Goal: Information Seeking & Learning: Check status

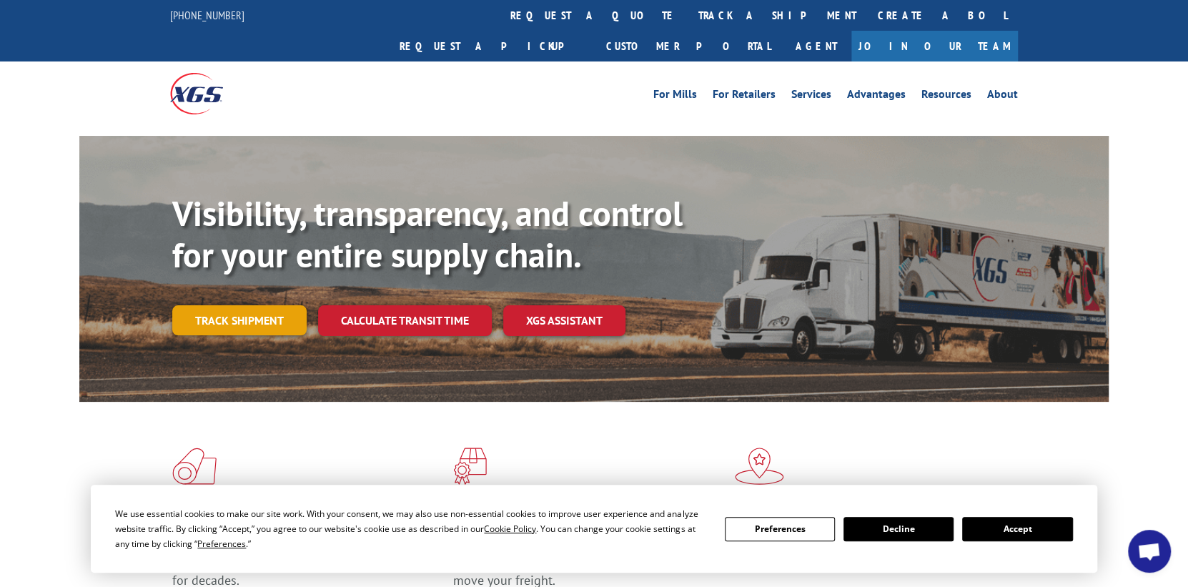
click at [271, 305] on link "Track shipment" at bounding box center [239, 320] width 134 height 30
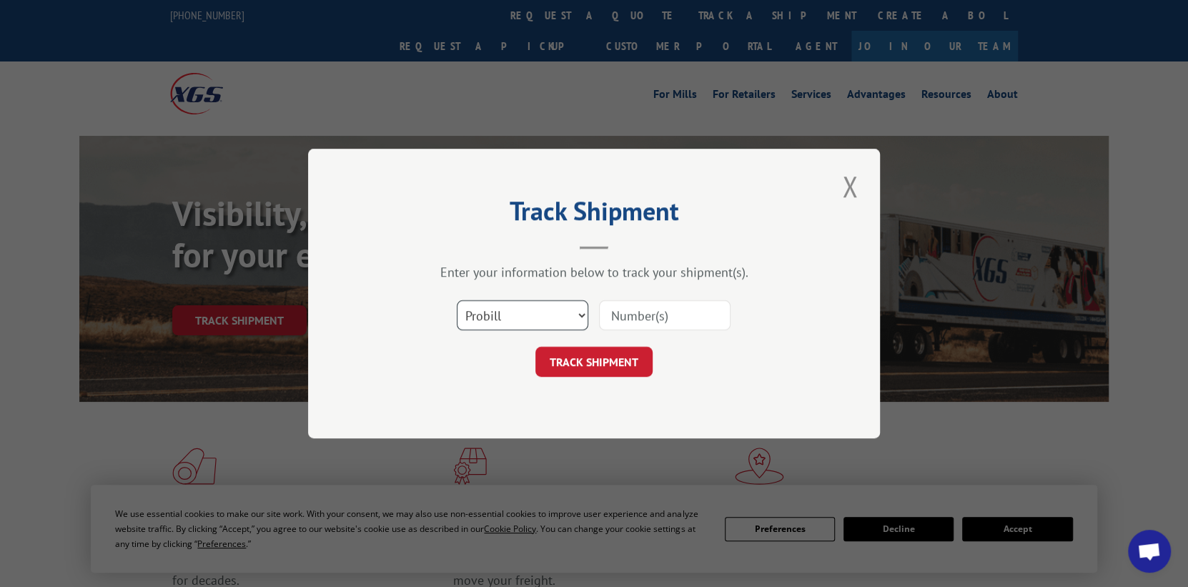
click at [523, 309] on select "Select category... Probill BOL PO" at bounding box center [523, 315] width 132 height 30
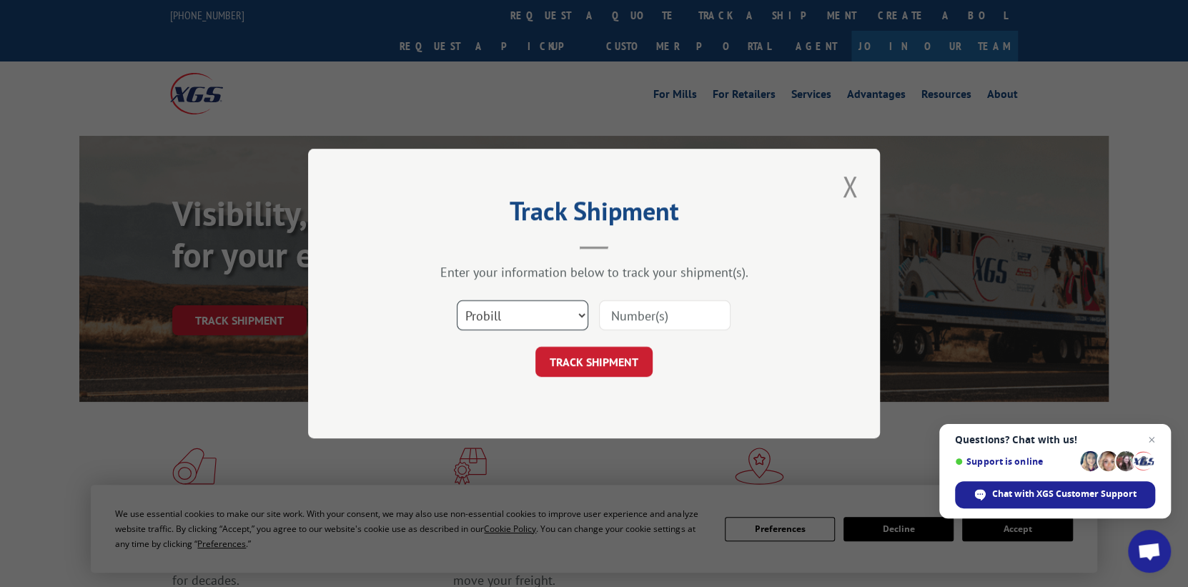
click at [457, 300] on select "Select category... Probill BOL PO" at bounding box center [523, 315] width 132 height 30
click at [631, 326] on input at bounding box center [665, 315] width 132 height 30
paste input "Carrier: Xpress Global Pro #: 13531380"
drag, startPoint x: 671, startPoint y: 316, endPoint x: 401, endPoint y: 313, distance: 270.3
click at [401, 313] on div "Select category... Probill BOL PO Carrier: Xpress Global Pro #: 13531380" at bounding box center [594, 315] width 429 height 47
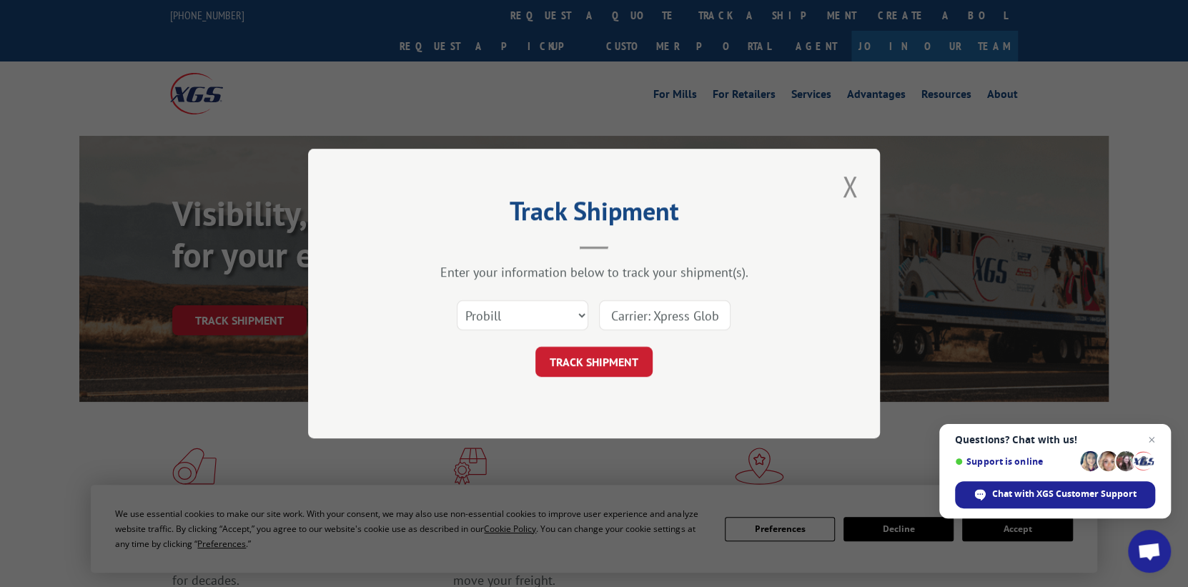
type input "3531380"
click button "TRACK SHIPMENT" at bounding box center [593, 362] width 117 height 30
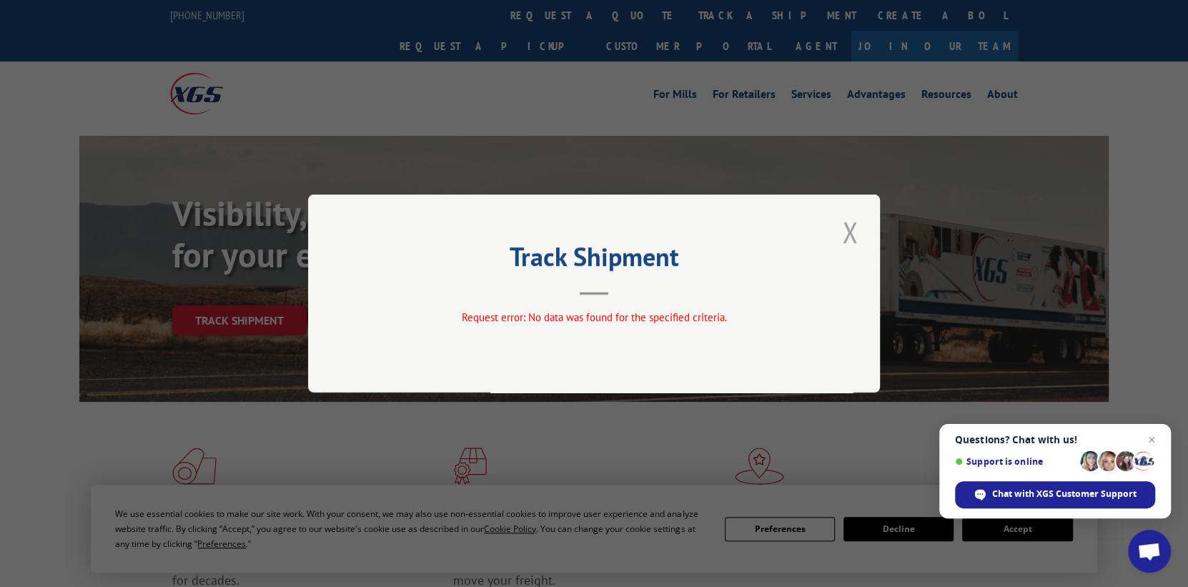
click at [847, 232] on button "Close modal" at bounding box center [850, 231] width 24 height 39
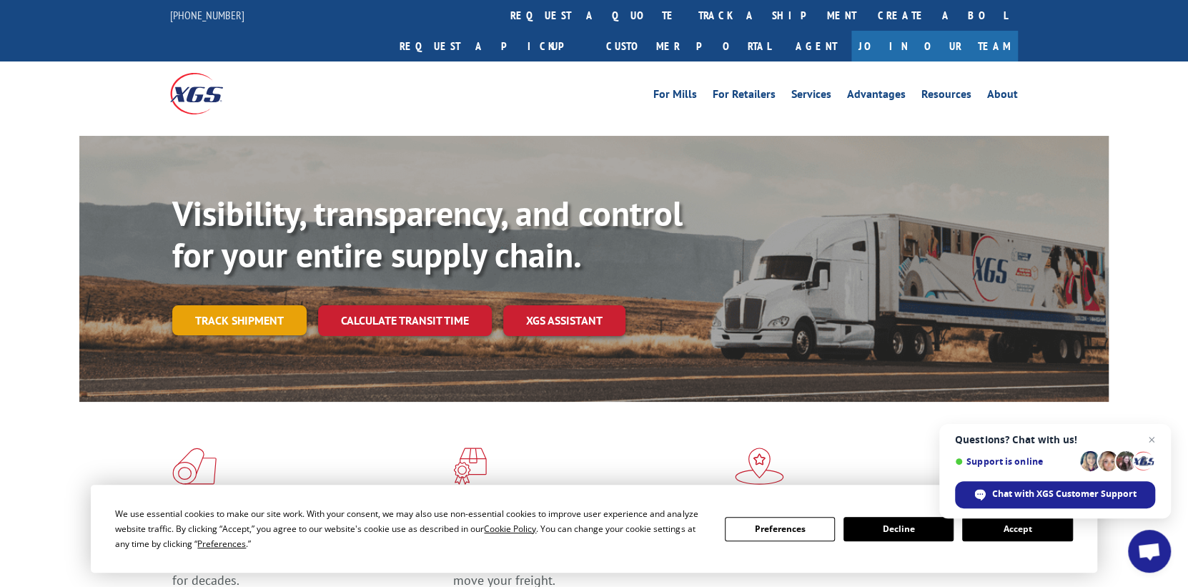
click at [229, 305] on link "Track shipment" at bounding box center [239, 320] width 134 height 30
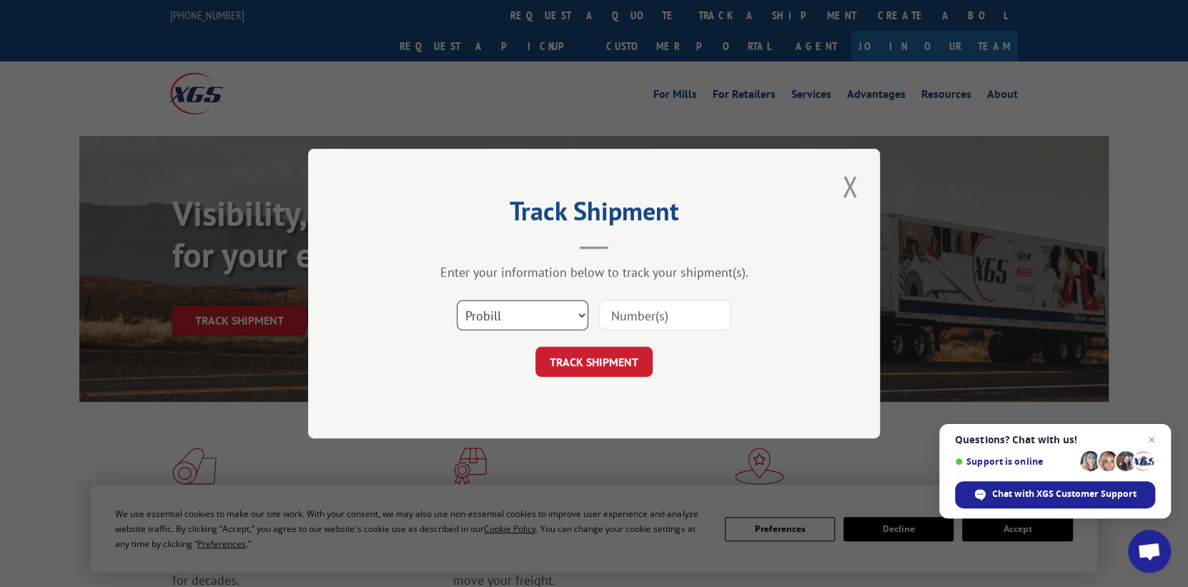
click at [523, 312] on select "Select category... Probill BOL PO" at bounding box center [523, 315] width 132 height 30
click at [637, 319] on input at bounding box center [665, 315] width 132 height 30
paste input "13531380"
type input "13531380"
click at [579, 345] on form "Select category... Probill BOL PO 13531380 TRACK SHIPMENT" at bounding box center [594, 334] width 429 height 85
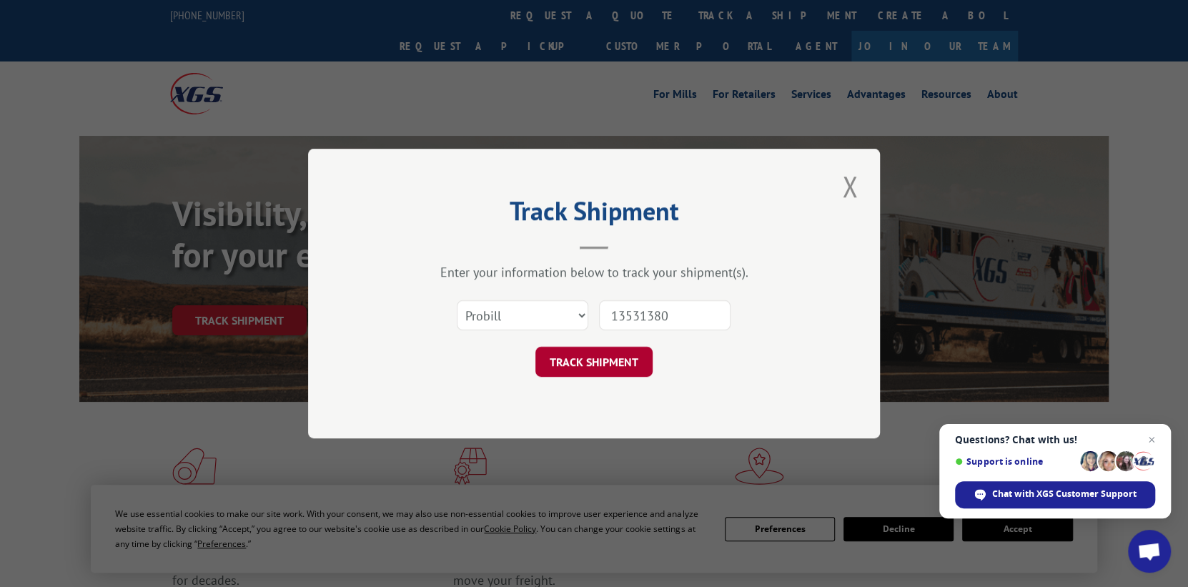
click at [580, 355] on button "TRACK SHIPMENT" at bounding box center [593, 362] width 117 height 30
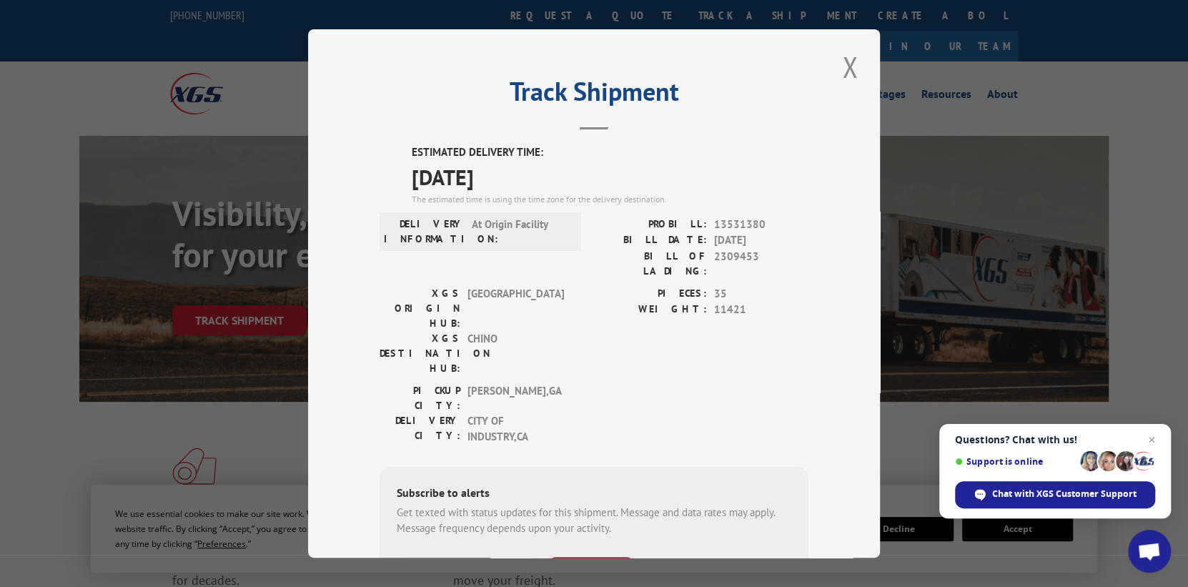
drag, startPoint x: 578, startPoint y: 353, endPoint x: 443, endPoint y: 367, distance: 135.1
click at [443, 413] on label "DELIVERY CITY:" at bounding box center [420, 429] width 81 height 32
click at [740, 384] on div "ESTIMATED DELIVERY TIME: [DATE] The estimated time is using the time zone for t…" at bounding box center [594, 402] width 429 height 516
click at [761, 234] on span "[DATE]" at bounding box center [761, 240] width 94 height 16
click at [745, 219] on span "13531380" at bounding box center [761, 225] width 94 height 16
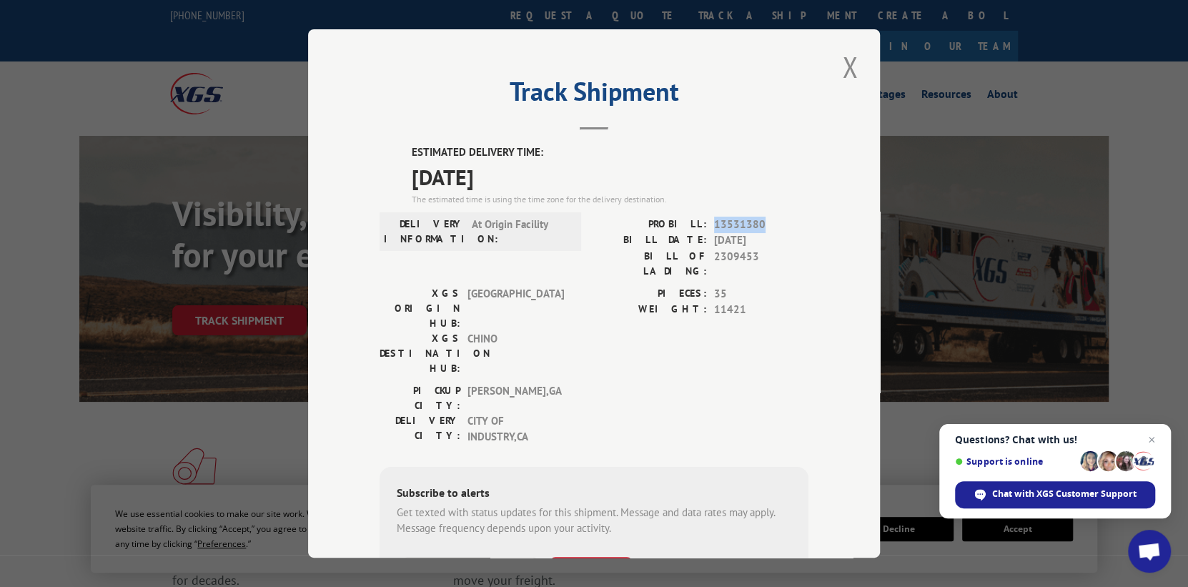
click at [745, 219] on span "13531380" at bounding box center [761, 225] width 94 height 16
copy span "13531380"
click at [841, 71] on button "Close modal" at bounding box center [850, 66] width 24 height 39
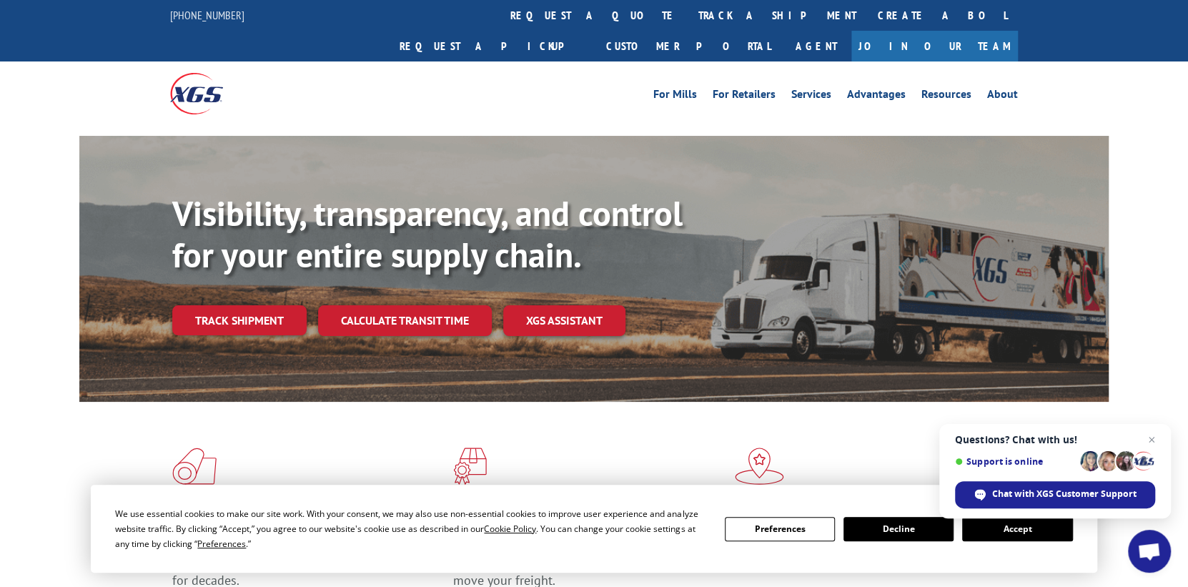
drag, startPoint x: 404, startPoint y: 405, endPoint x: 463, endPoint y: 92, distance: 317.9
click at [404, 403] on div "Flooring Logistics Solutions As an industry carrier of choice, XGS has brought …" at bounding box center [594, 533] width 1030 height 262
